Goal: Navigation & Orientation: Find specific page/section

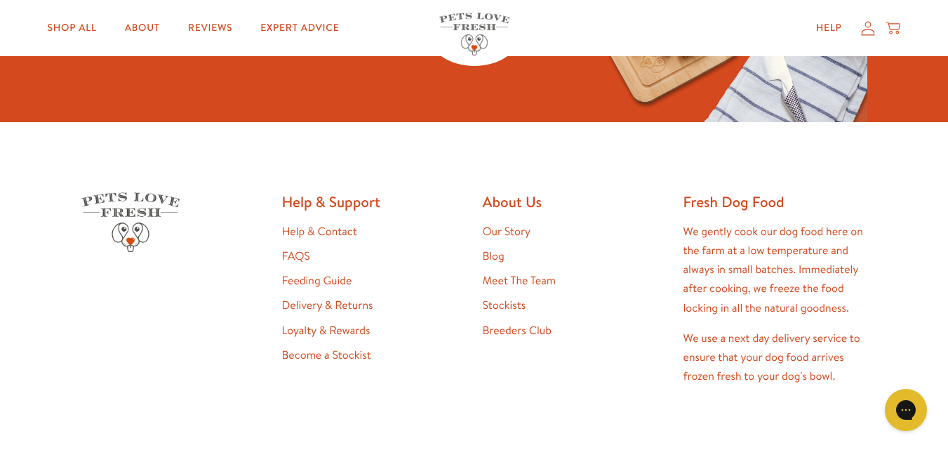
scroll to position [2755, 0]
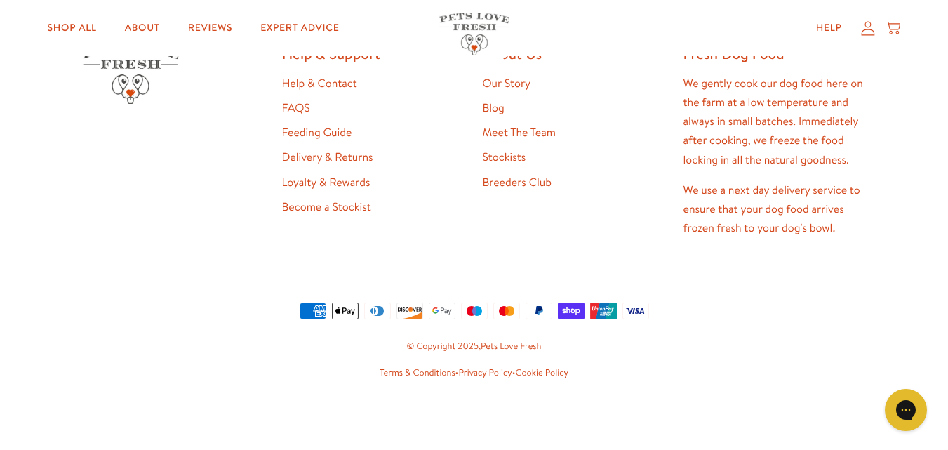
click at [480, 372] on link "Privacy Policy" at bounding box center [484, 372] width 53 height 13
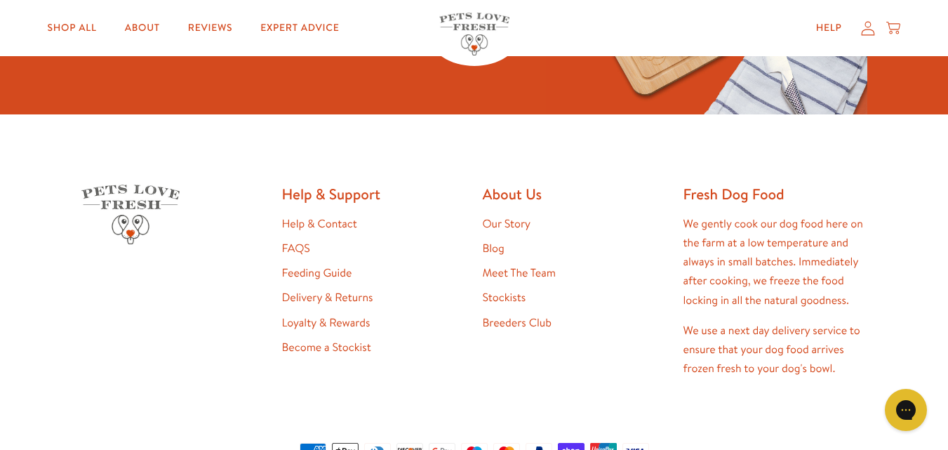
scroll to position [2609, 0]
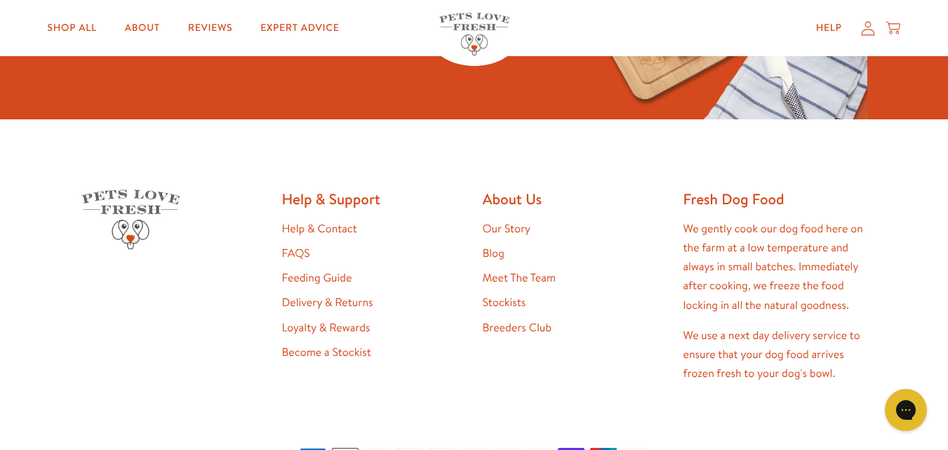
click at [319, 232] on link "Help & Contact" at bounding box center [319, 228] width 75 height 15
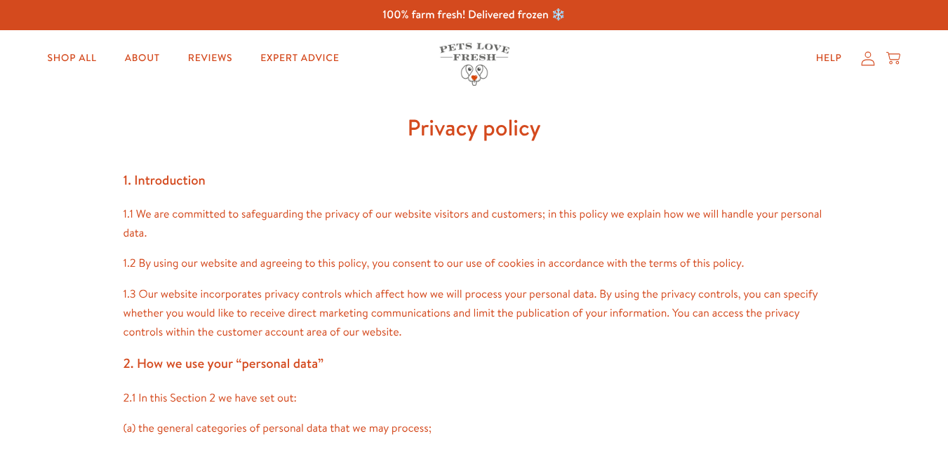
click at [332, 119] on h1 "Privacy policy" at bounding box center [475, 128] width 702 height 38
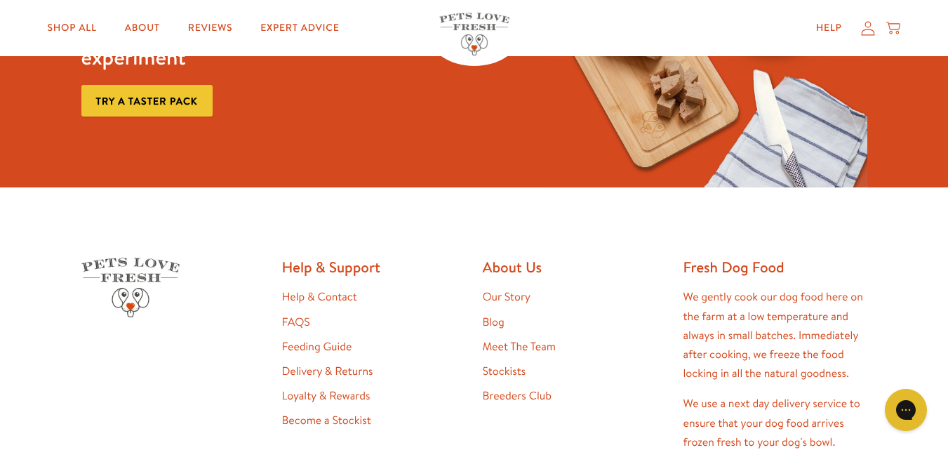
scroll to position [1102, 0]
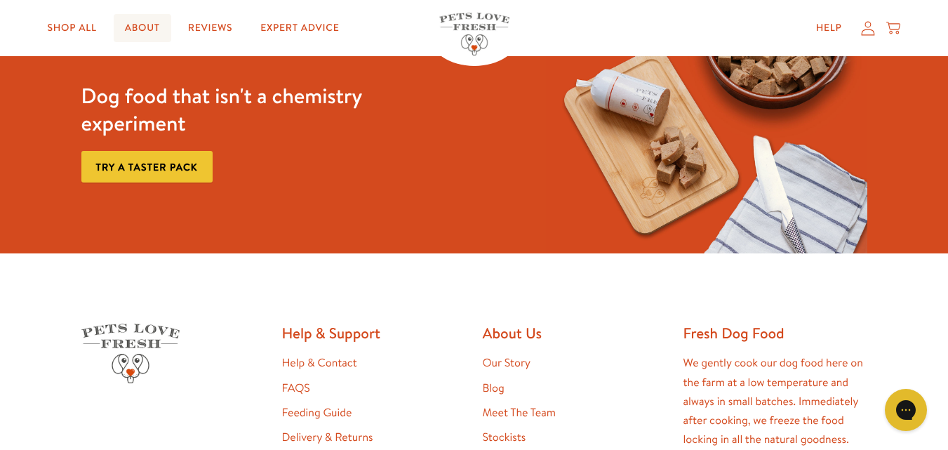
click at [138, 23] on link "About" at bounding box center [143, 28] width 58 height 28
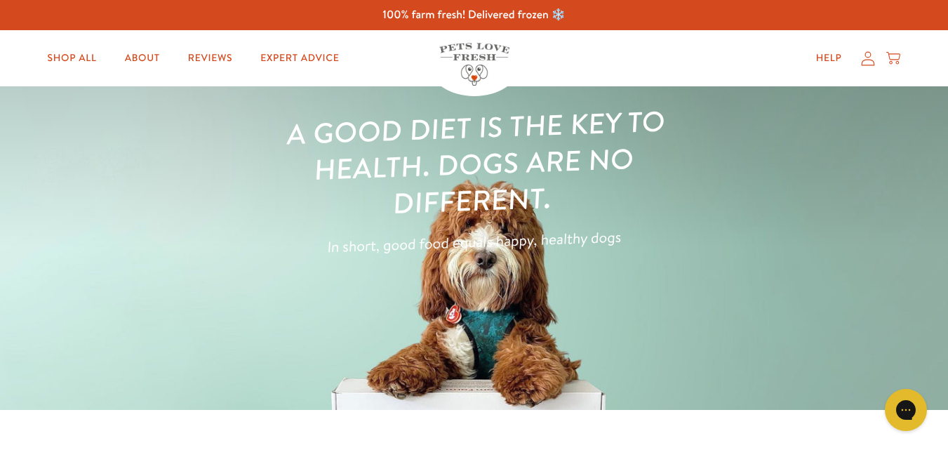
click at [872, 62] on icon at bounding box center [868, 58] width 14 height 15
